Goal: Transaction & Acquisition: Purchase product/service

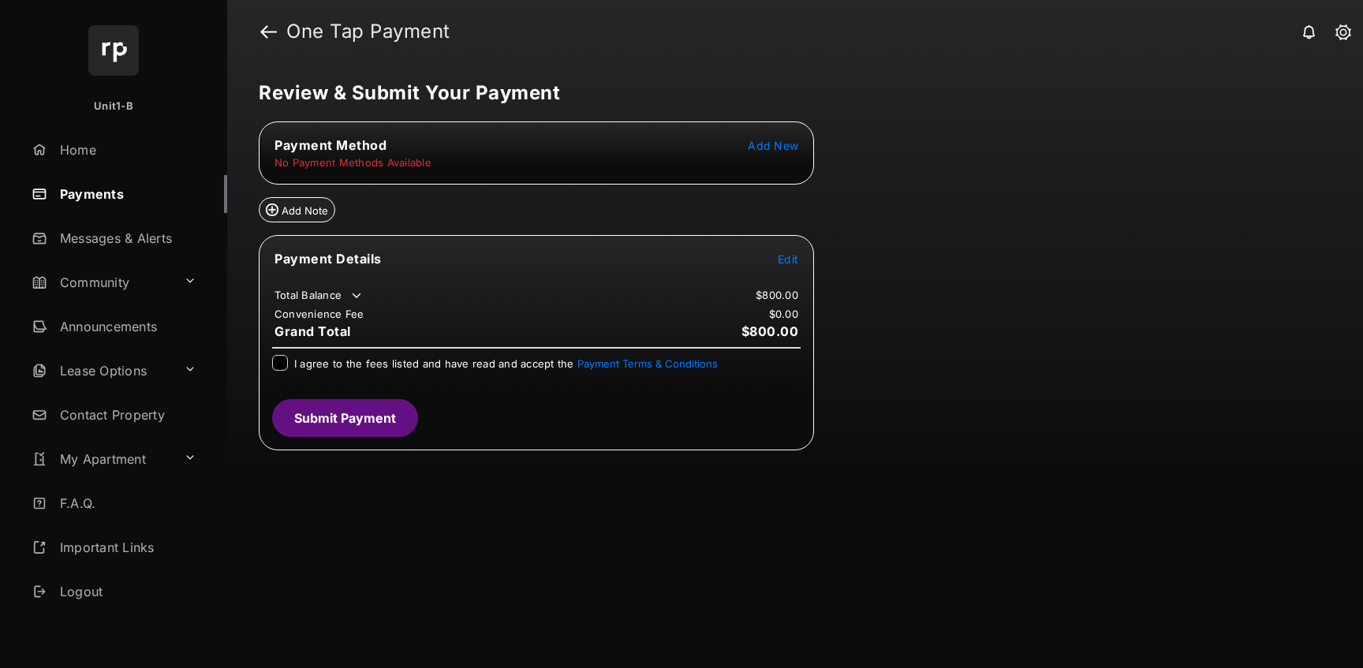
click at [758, 145] on span "Add New" at bounding box center [773, 145] width 50 height 13
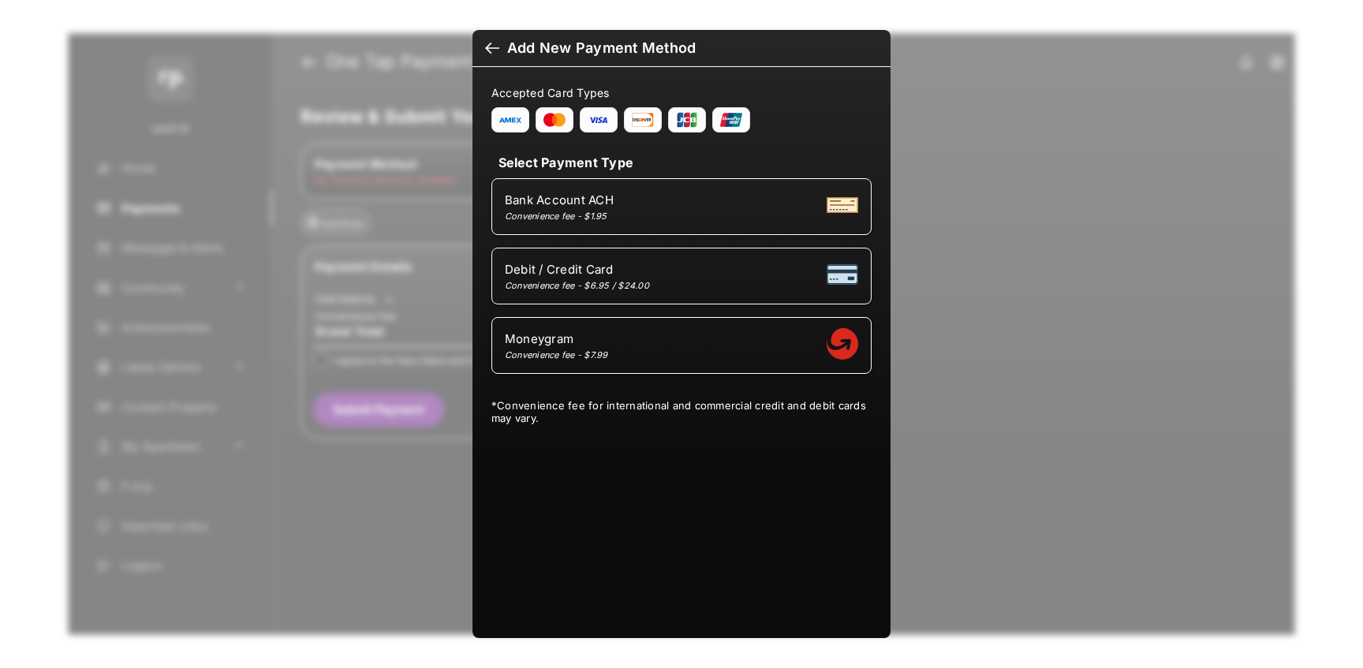
click at [597, 274] on span "Debit / Credit Card" at bounding box center [577, 269] width 144 height 15
select select "**"
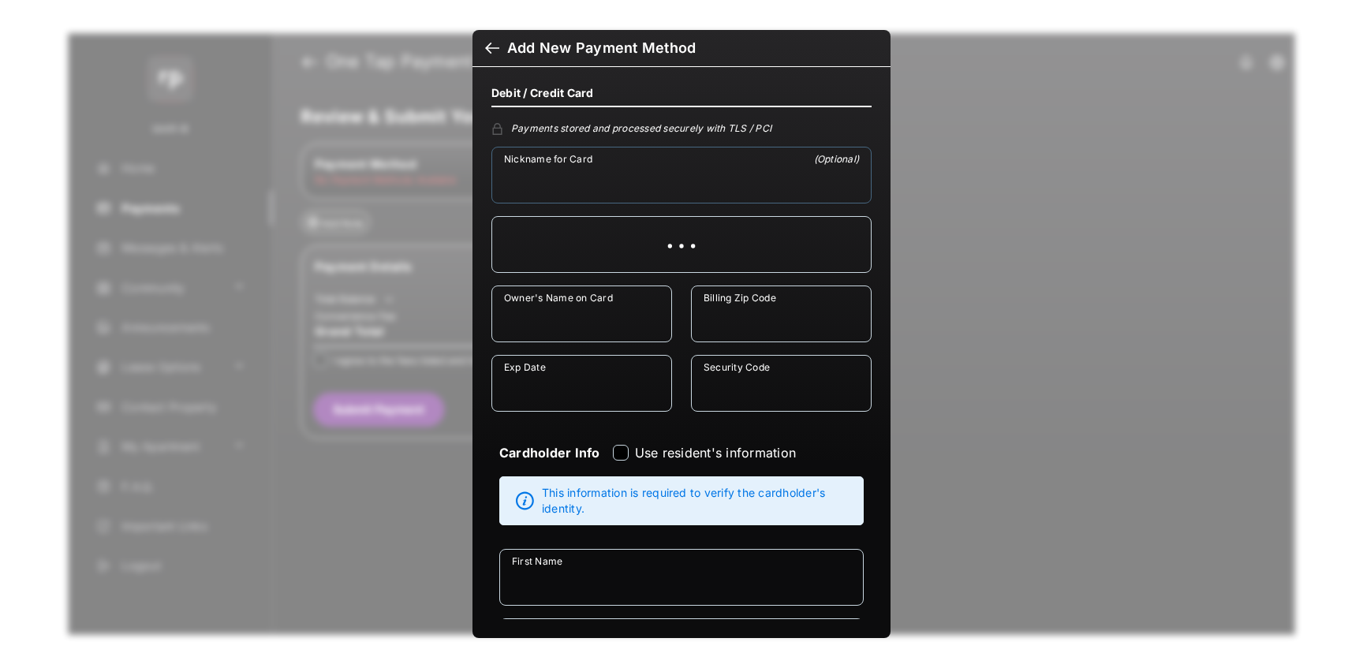
click at [530, 191] on input "Nickname for Card" at bounding box center [681, 175] width 380 height 57
click at [567, 334] on input "Owner's Name on Card" at bounding box center [581, 314] width 181 height 57
click at [591, 398] on input "Exp Date" at bounding box center [581, 383] width 181 height 57
click at [737, 327] on input "Billing Zip Code" at bounding box center [781, 314] width 181 height 57
click at [742, 398] on input "Security Code" at bounding box center [781, 383] width 181 height 57
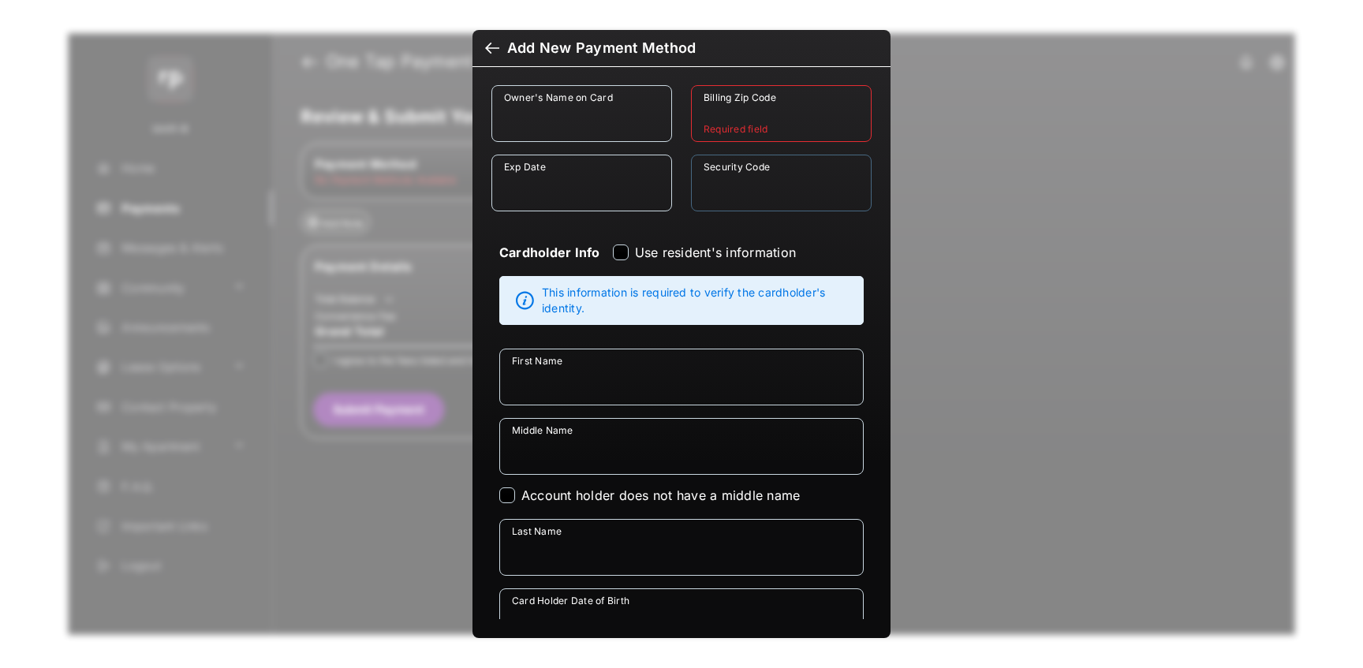
scroll to position [253, 0]
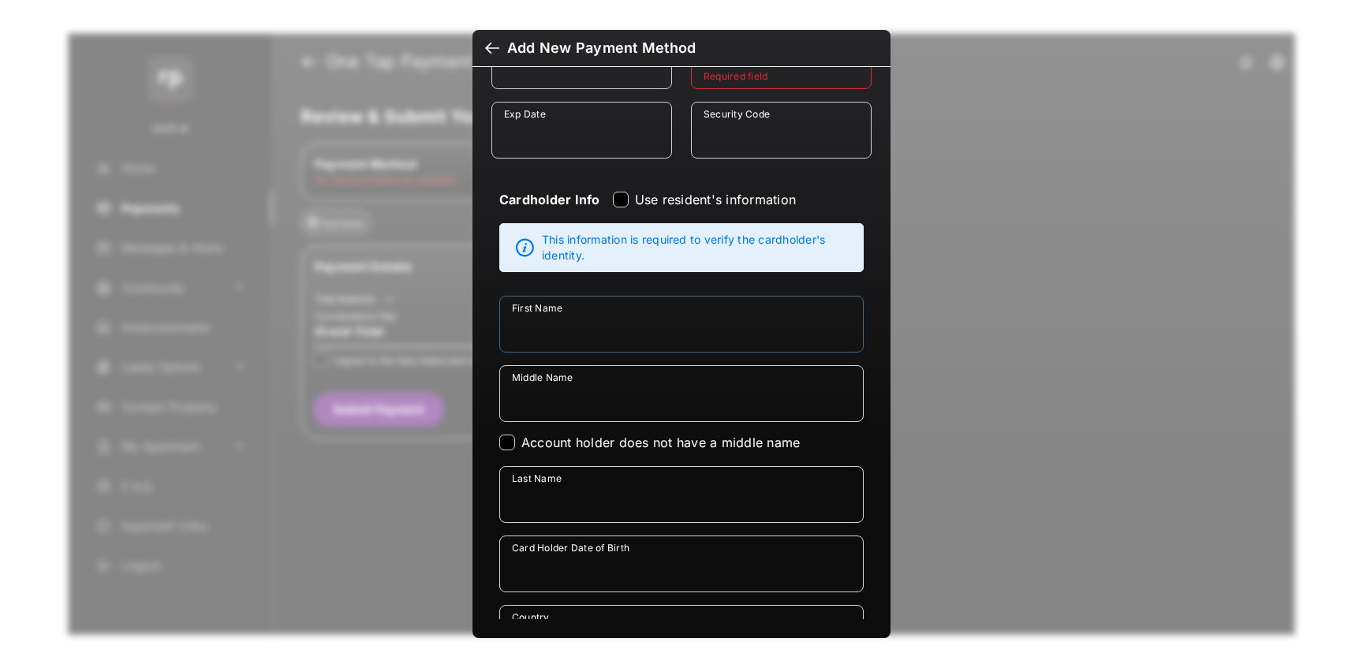
click at [636, 347] on input "First Name" at bounding box center [681, 324] width 364 height 57
click at [621, 403] on input "Middle Name" at bounding box center [681, 393] width 364 height 57
drag, startPoint x: 621, startPoint y: 403, endPoint x: 446, endPoint y: 404, distance: 175.1
click at [446, 404] on div "**********" at bounding box center [681, 334] width 1363 height 668
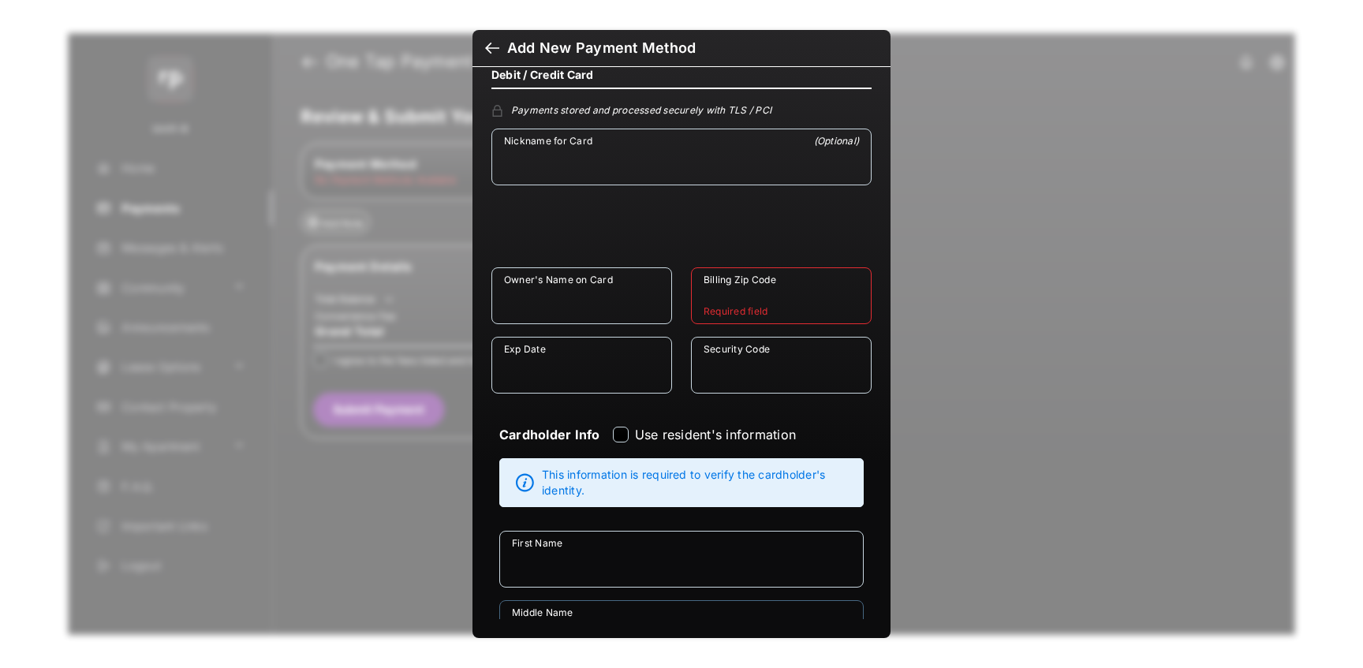
scroll to position [0, 0]
